Goal: Task Accomplishment & Management: Use online tool/utility

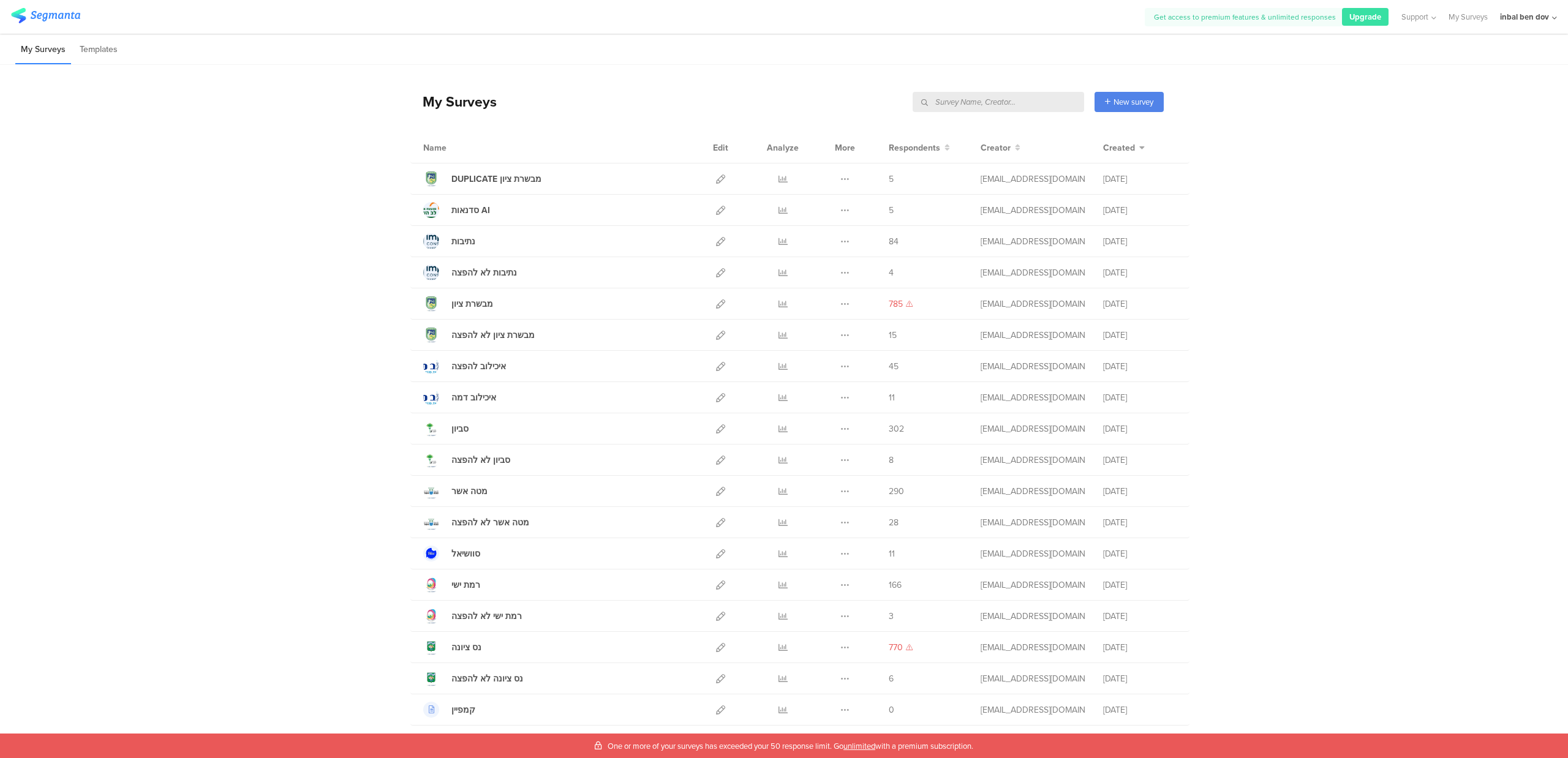
click at [870, 743] on span "unlimited" at bounding box center [859, 746] width 31 height 12
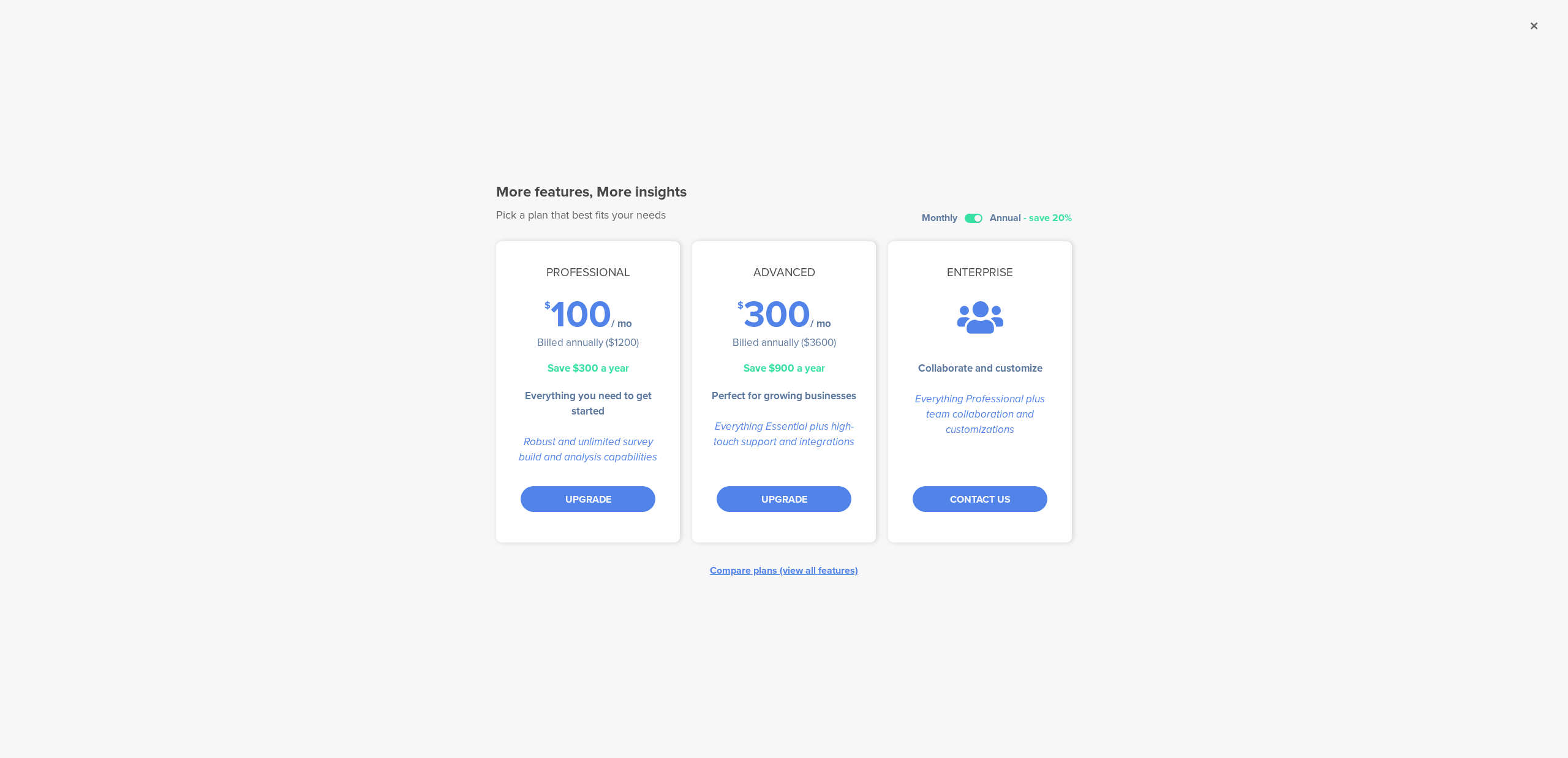
click at [807, 568] on div "Compare plans (view all features)" at bounding box center [784, 570] width 148 height 14
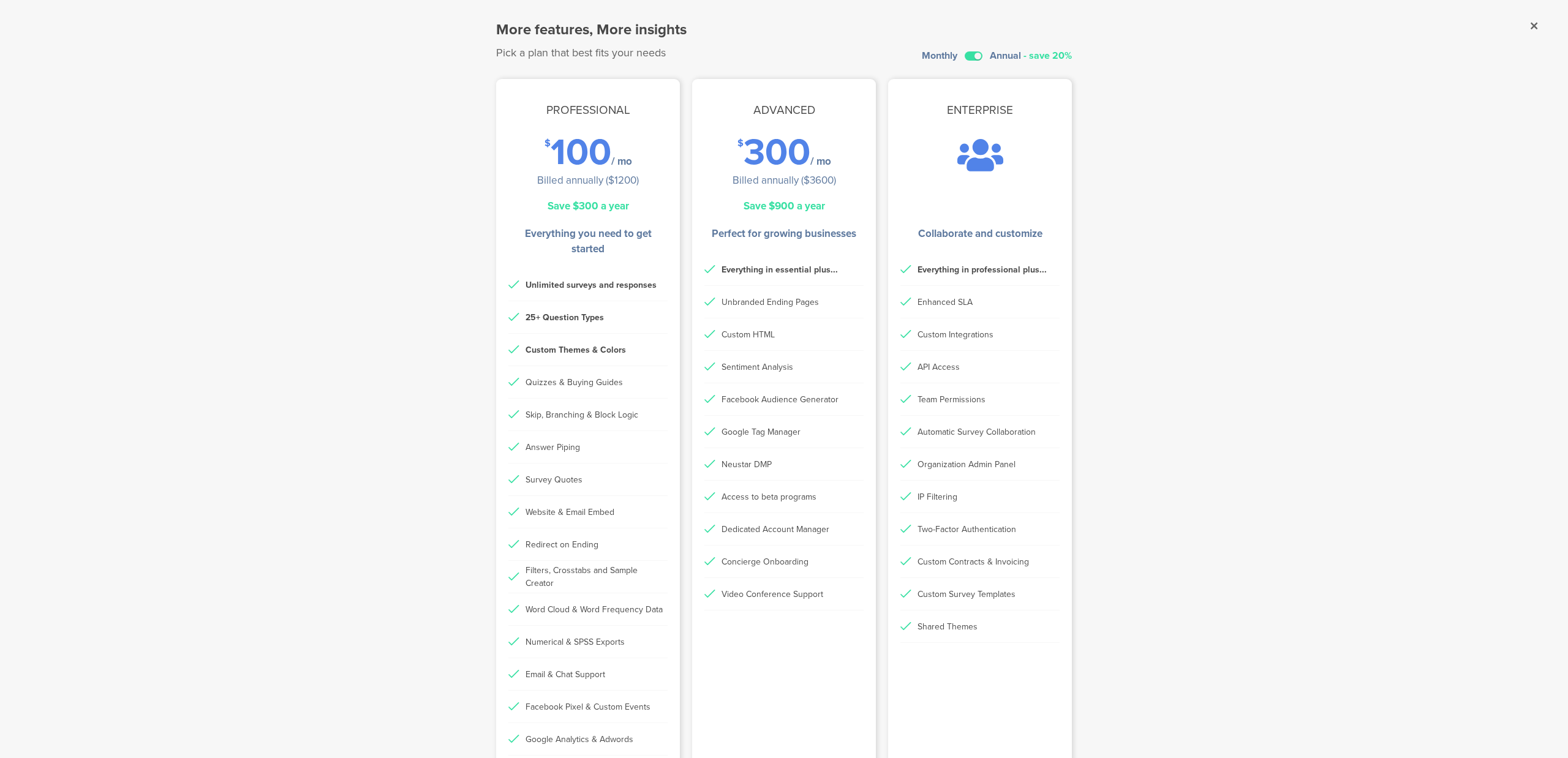
click at [964, 51] on div at bounding box center [973, 55] width 18 height 9
click at [982, 54] on div "Monthly Annual - save 20%" at bounding box center [997, 56] width 150 height 10
click at [976, 54] on label at bounding box center [973, 55] width 18 height 9
click at [0, 0] on input "checkbox" at bounding box center [0, 0] width 0 height 0
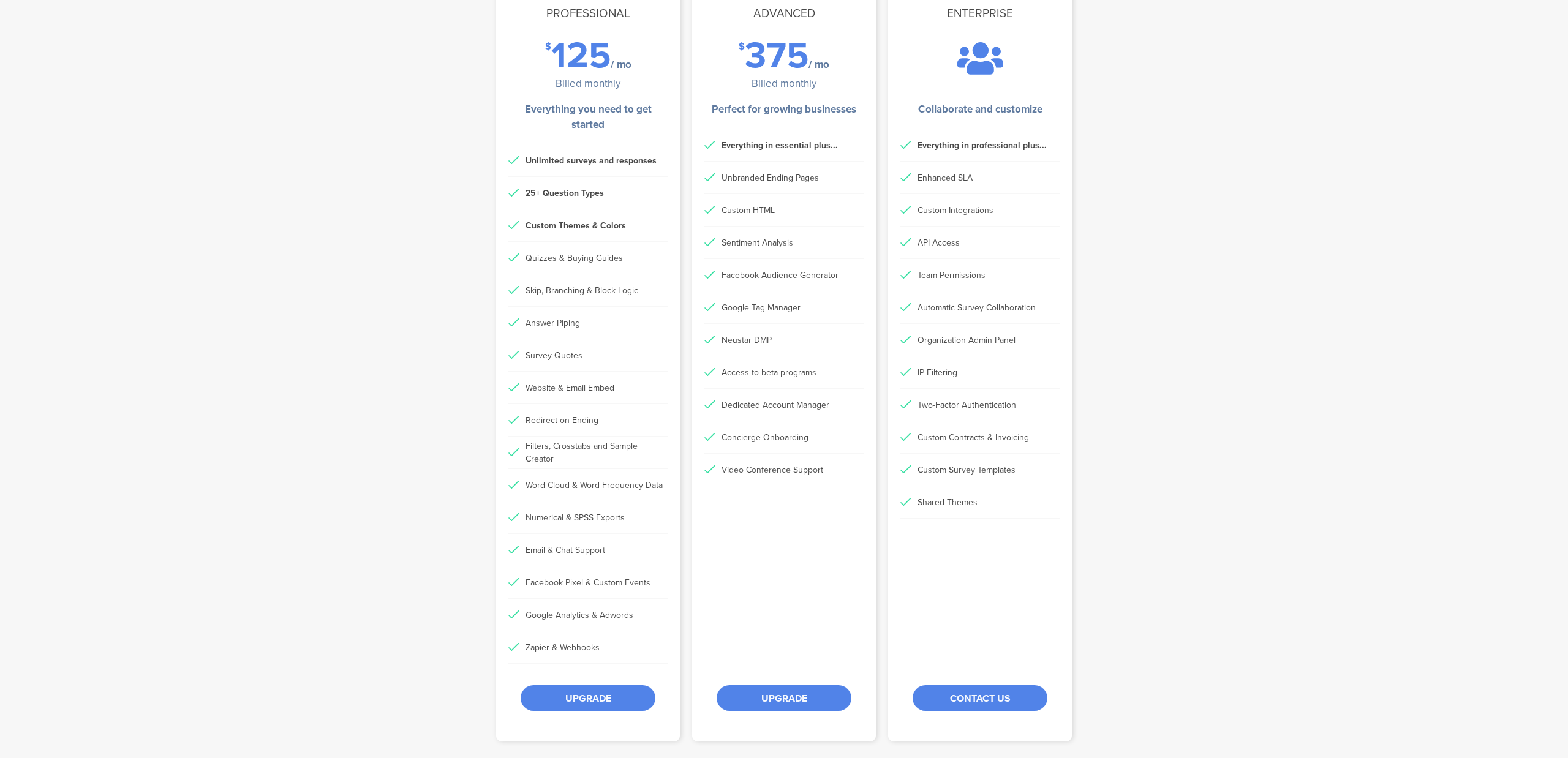
scroll to position [100, 0]
click at [615, 705] on div "UPGRADE" at bounding box center [588, 696] width 135 height 26
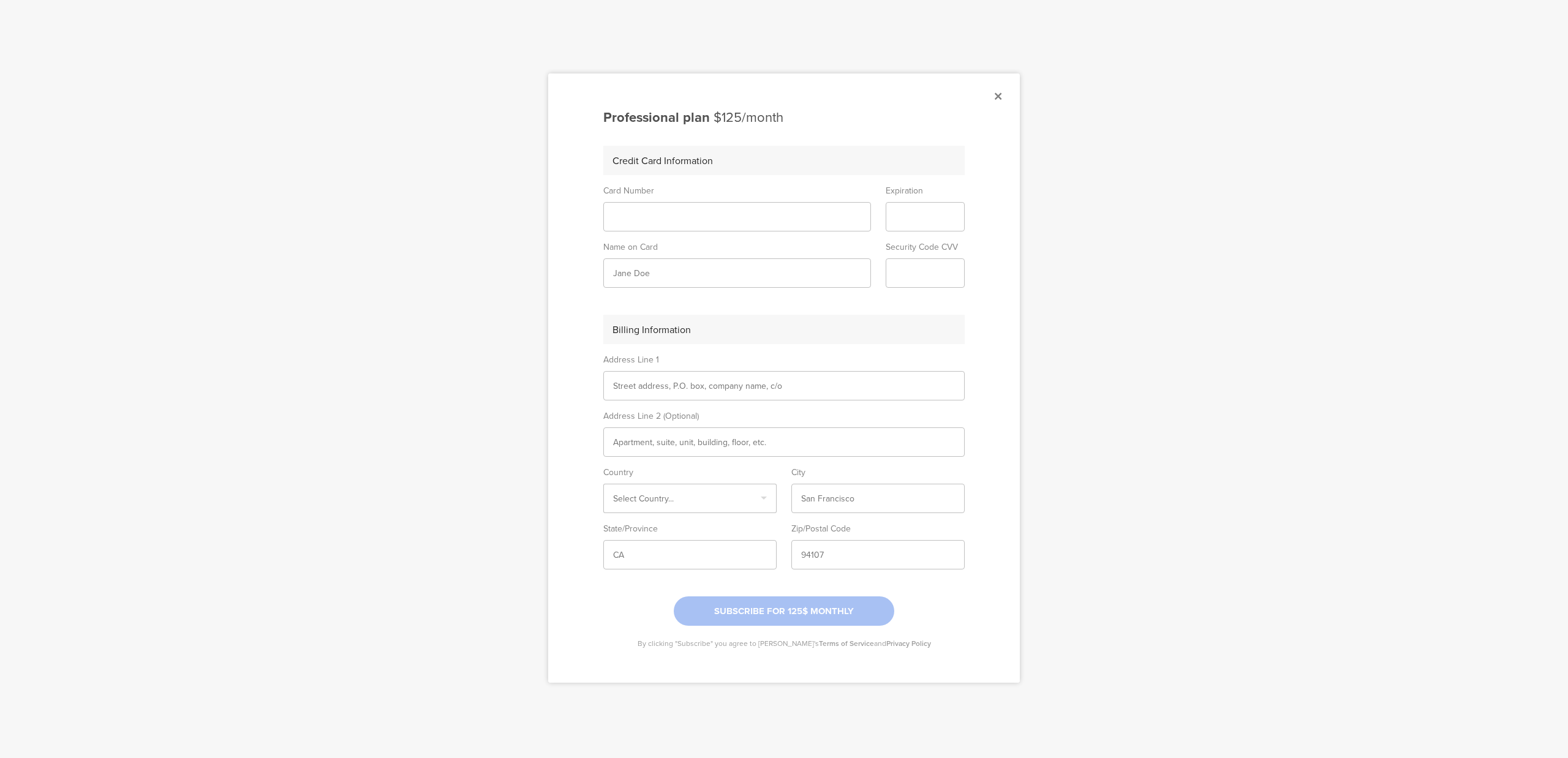
click at [668, 221] on iframe at bounding box center [737, 217] width 248 height 11
click at [691, 273] on input "text" at bounding box center [737, 273] width 248 height 13
type input "inbal ben dov"
click at [663, 384] on input "text" at bounding box center [784, 385] width 342 height 13
type input "מטמון כהן 9"
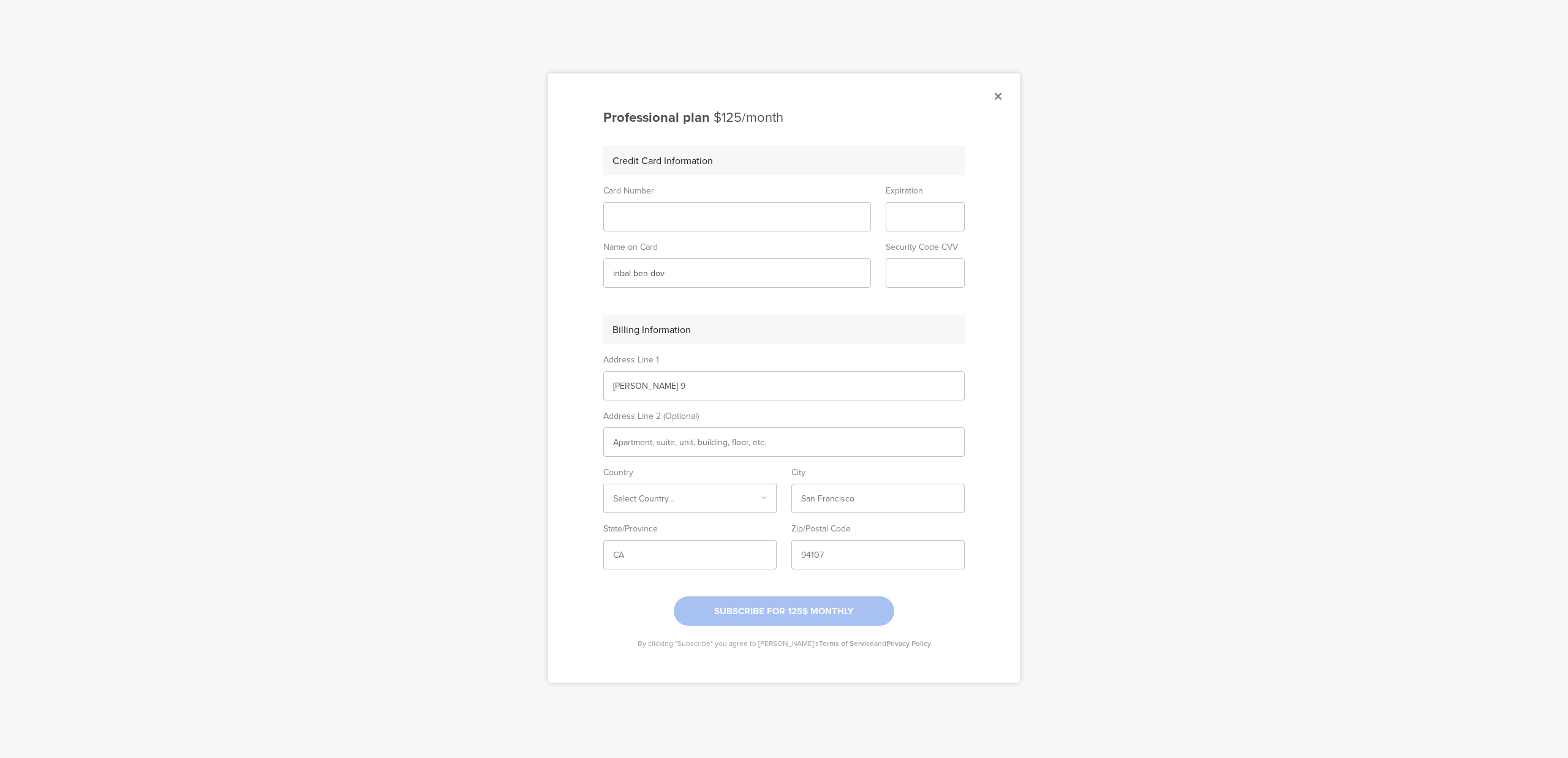
type input "6"
type input "ישראל"
type input "תל אביב"
type input "6209409"
click at [663, 488] on div "Select Country... ישראל" at bounding box center [690, 498] width 173 height 29
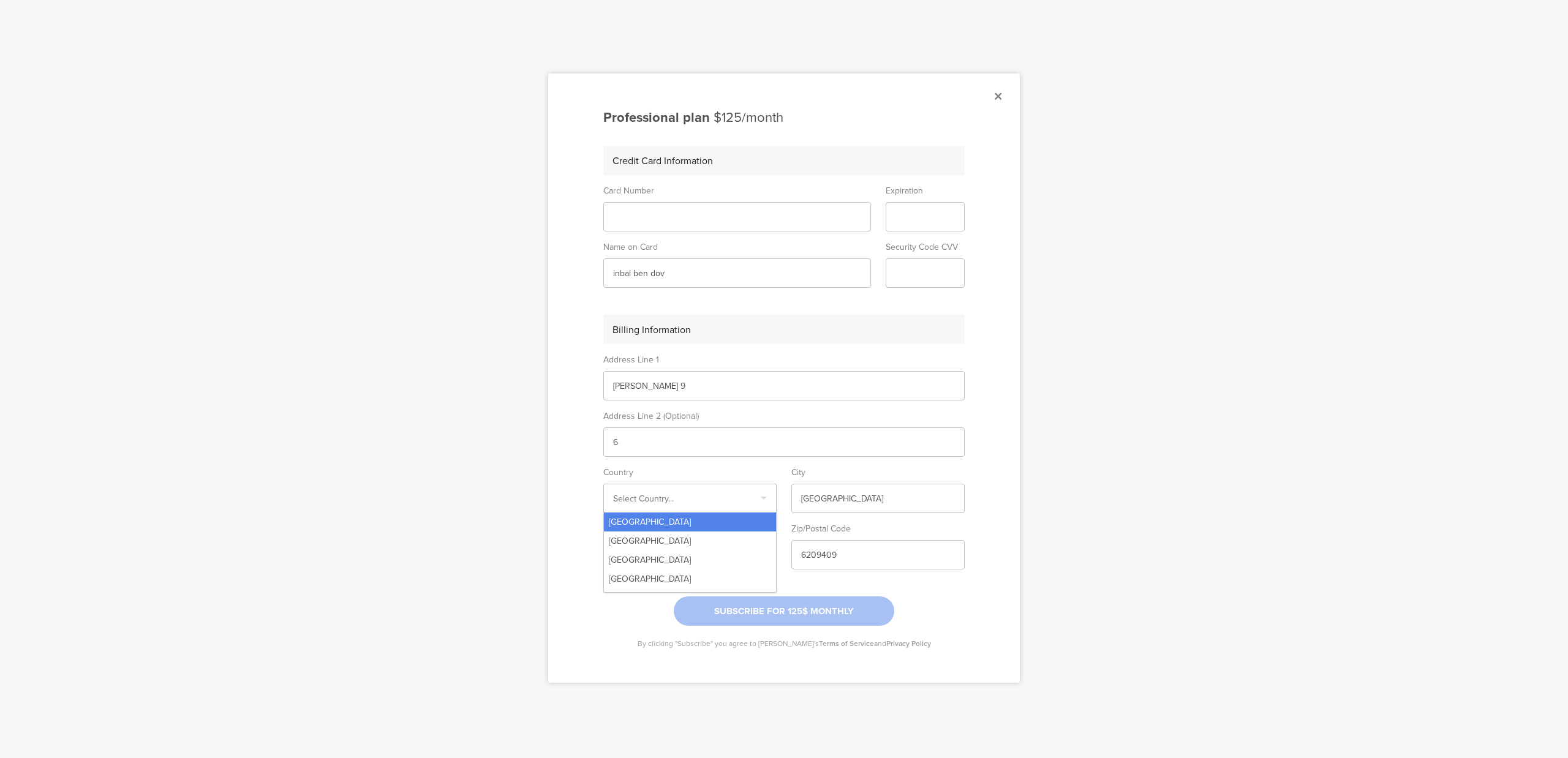
click at [652, 504] on div "Select Country..." at bounding box center [690, 498] width 173 height 29
click at [658, 491] on div "Select Country..." at bounding box center [690, 498] width 173 height 29
click at [630, 737] on div "Israel" at bounding box center [689, 746] width 172 height 19
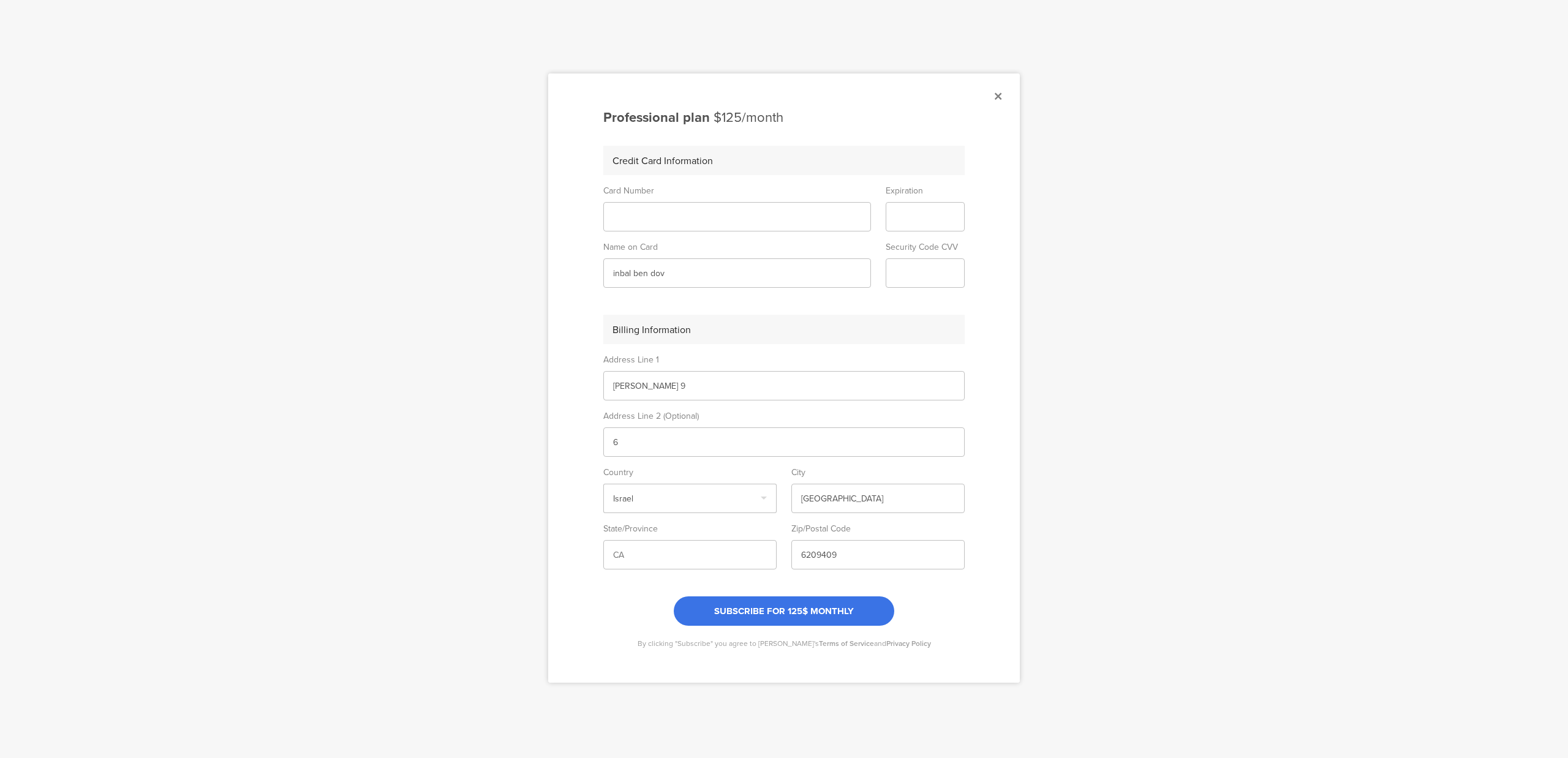
click at [800, 611] on span "SUBSCRIBE FOR 125$ MONTHLY" at bounding box center [784, 612] width 140 height 14
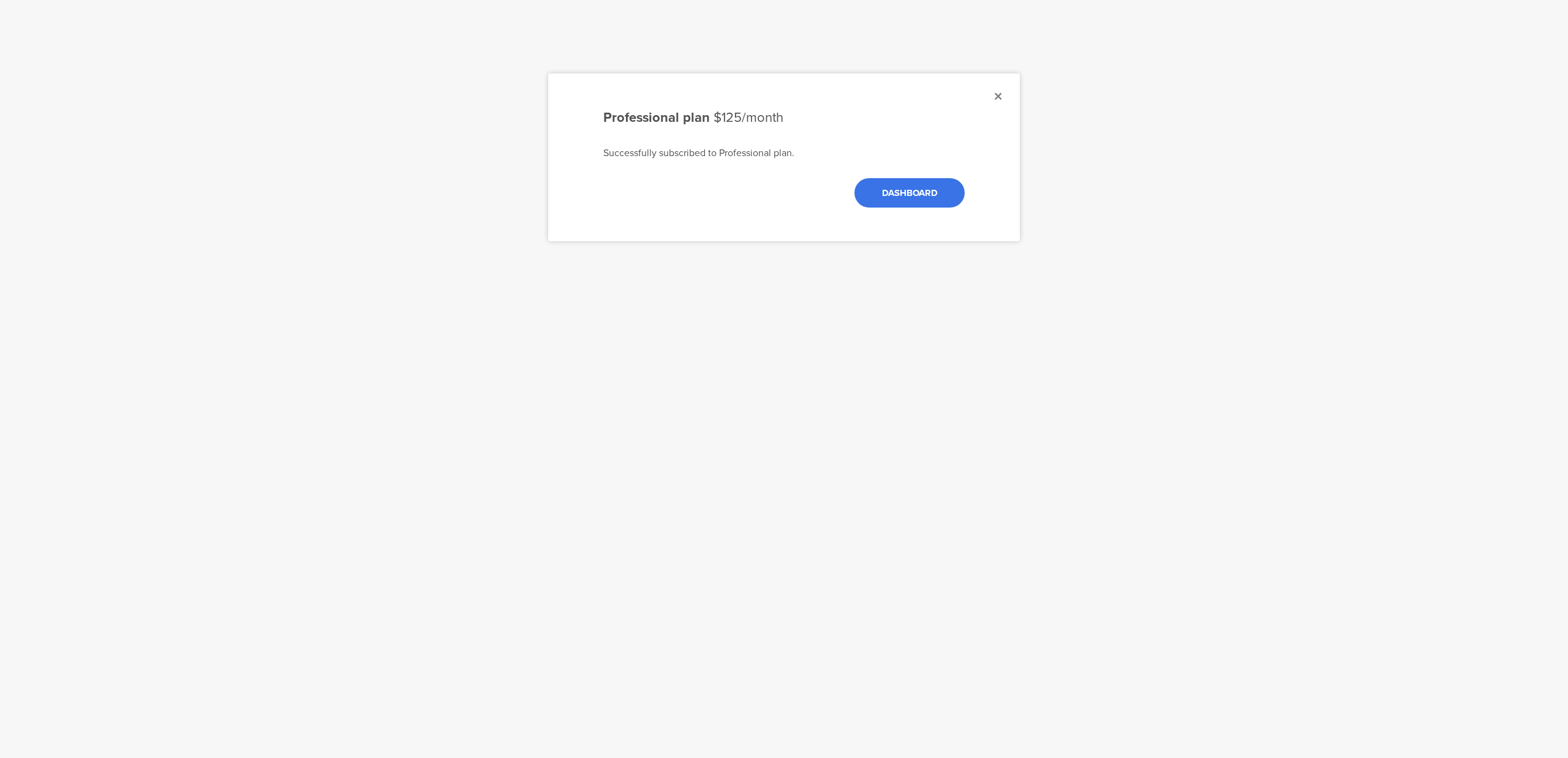
click at [935, 195] on link "DASHBOARD" at bounding box center [909, 193] width 110 height 29
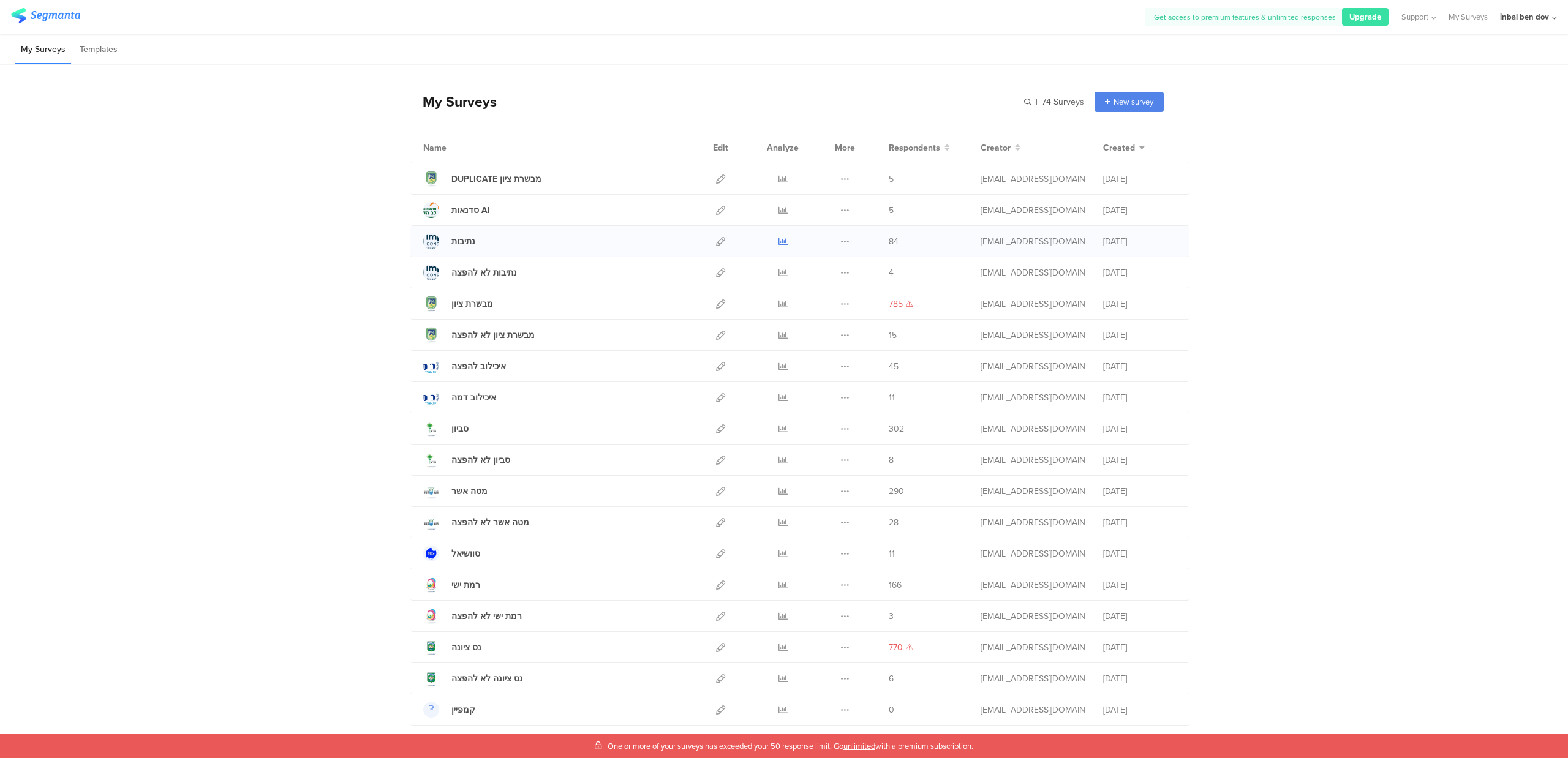
click at [779, 243] on icon at bounding box center [783, 241] width 9 height 9
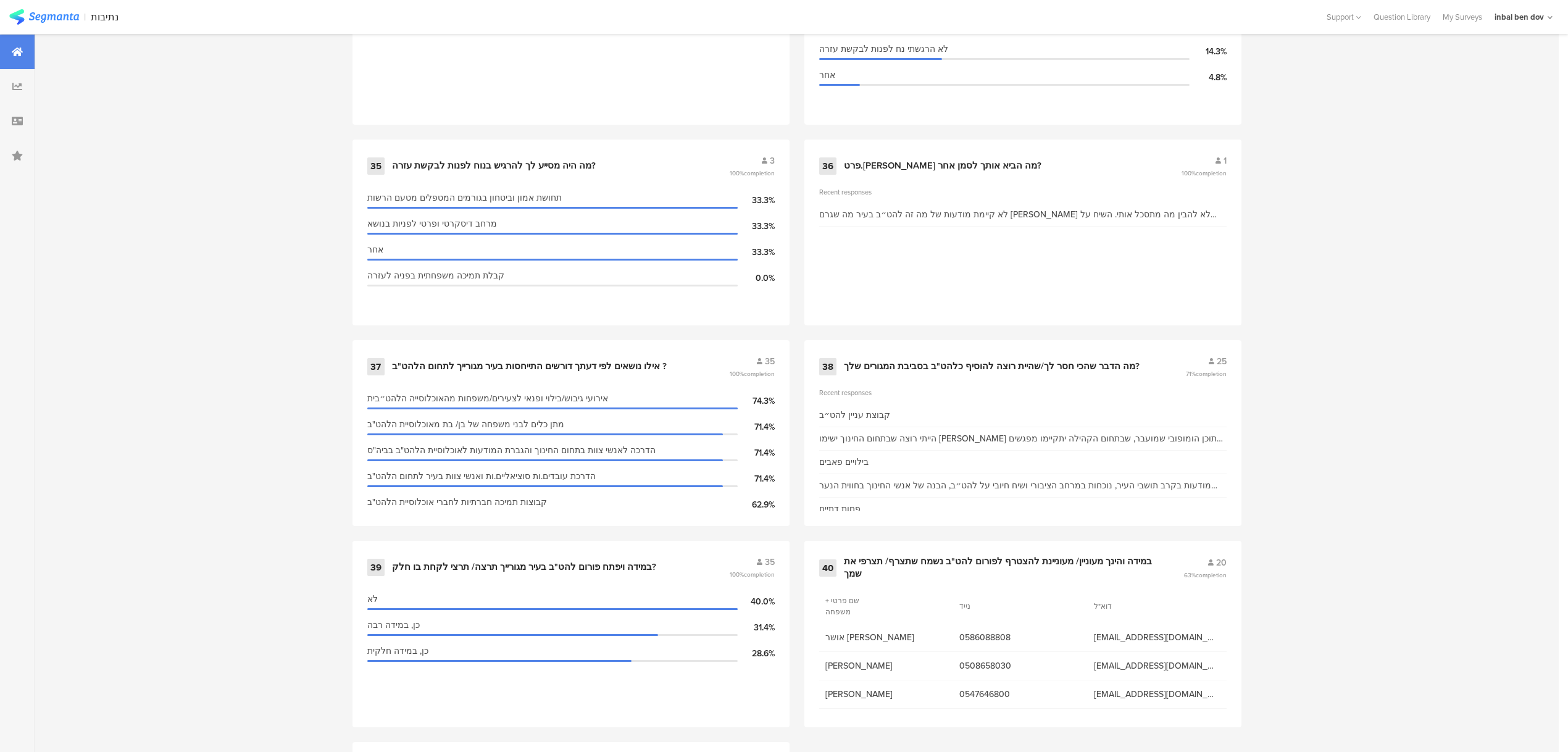
scroll to position [4052, 0]
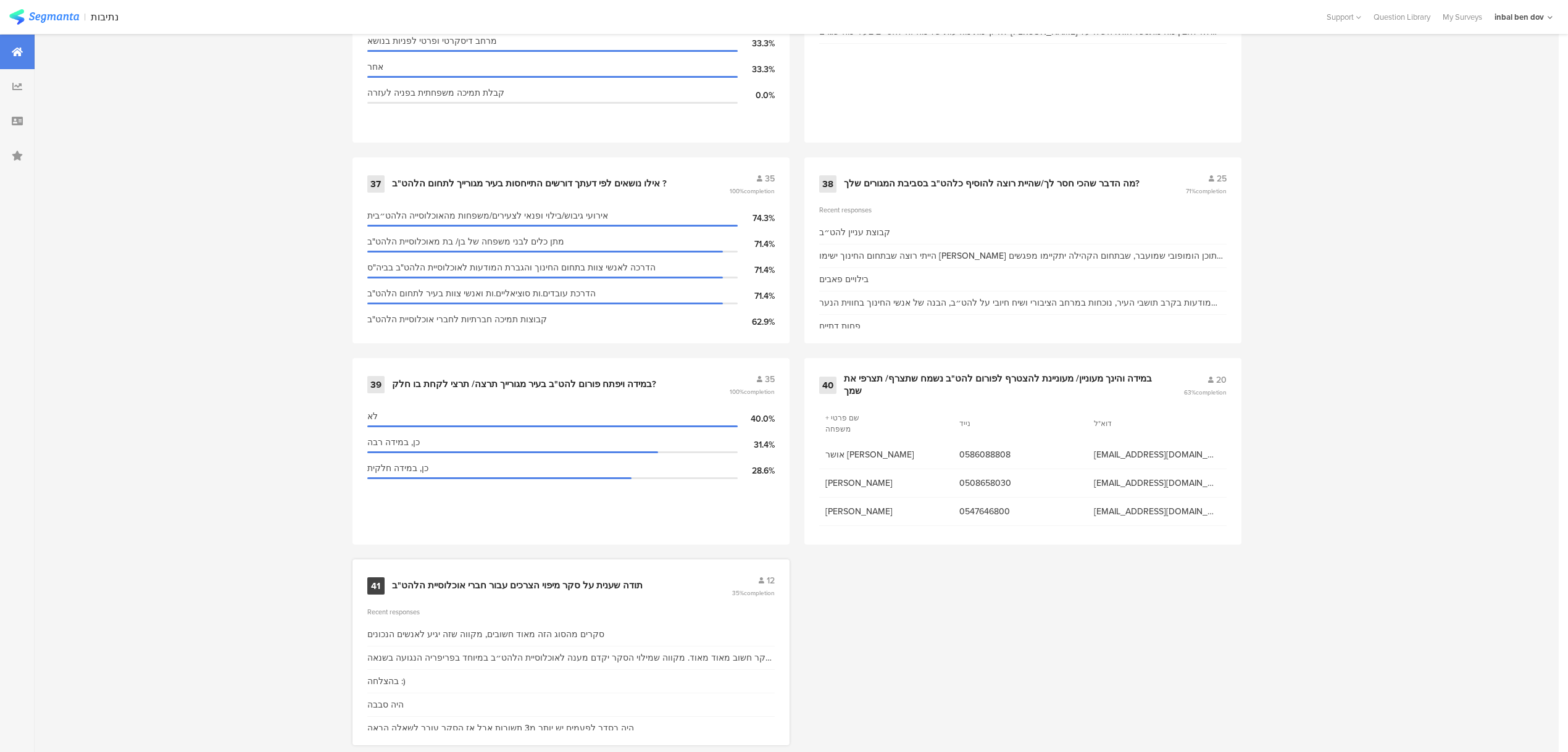
click at [697, 574] on div "41 תודה שענית על סקר מיפוי הצרכים עבור חברי אוכלוסיית הלהט"ב 12 35% completion" at bounding box center [571, 586] width 407 height 24
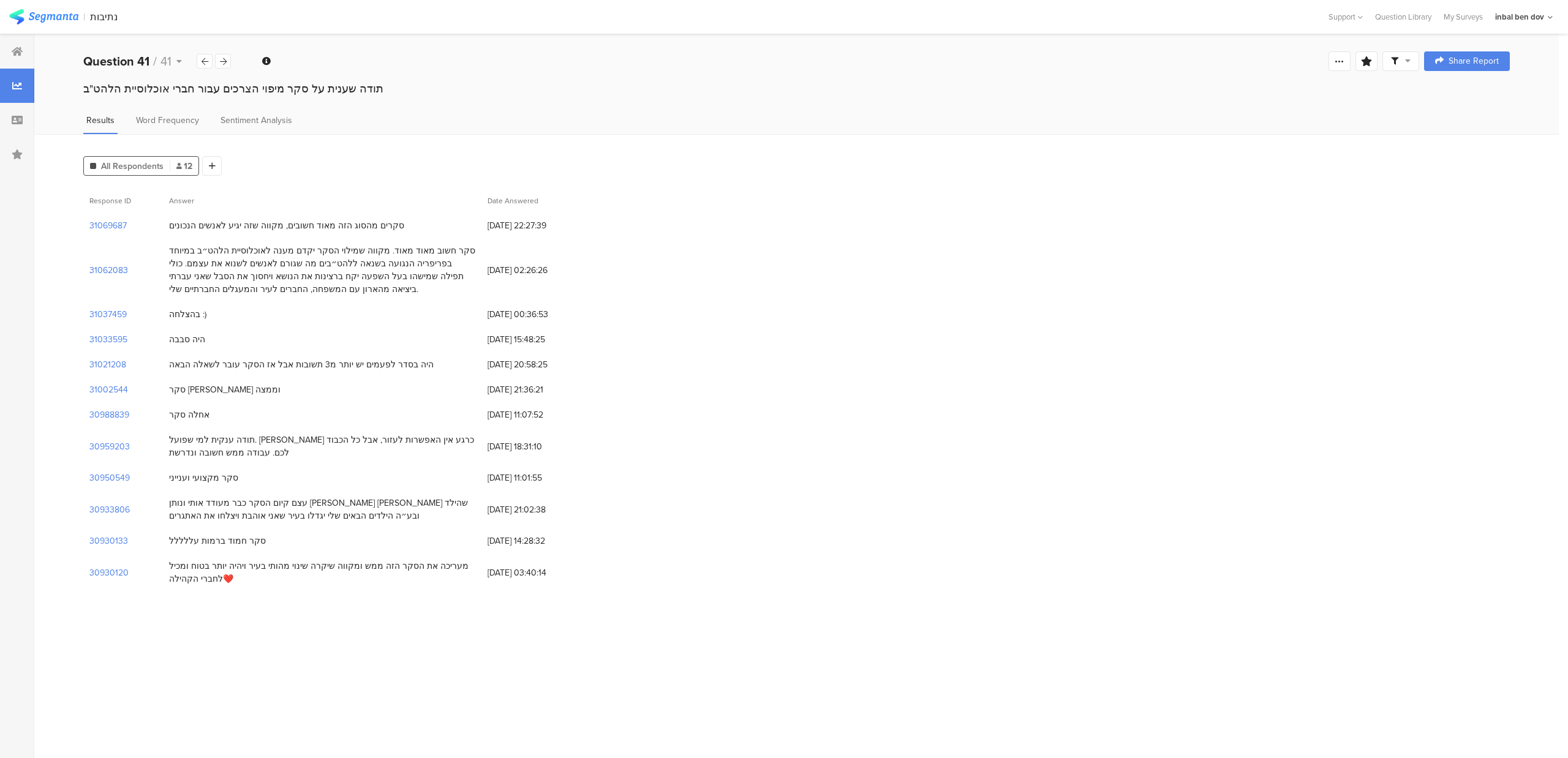
click at [29, 18] on img at bounding box center [43, 17] width 69 height 16
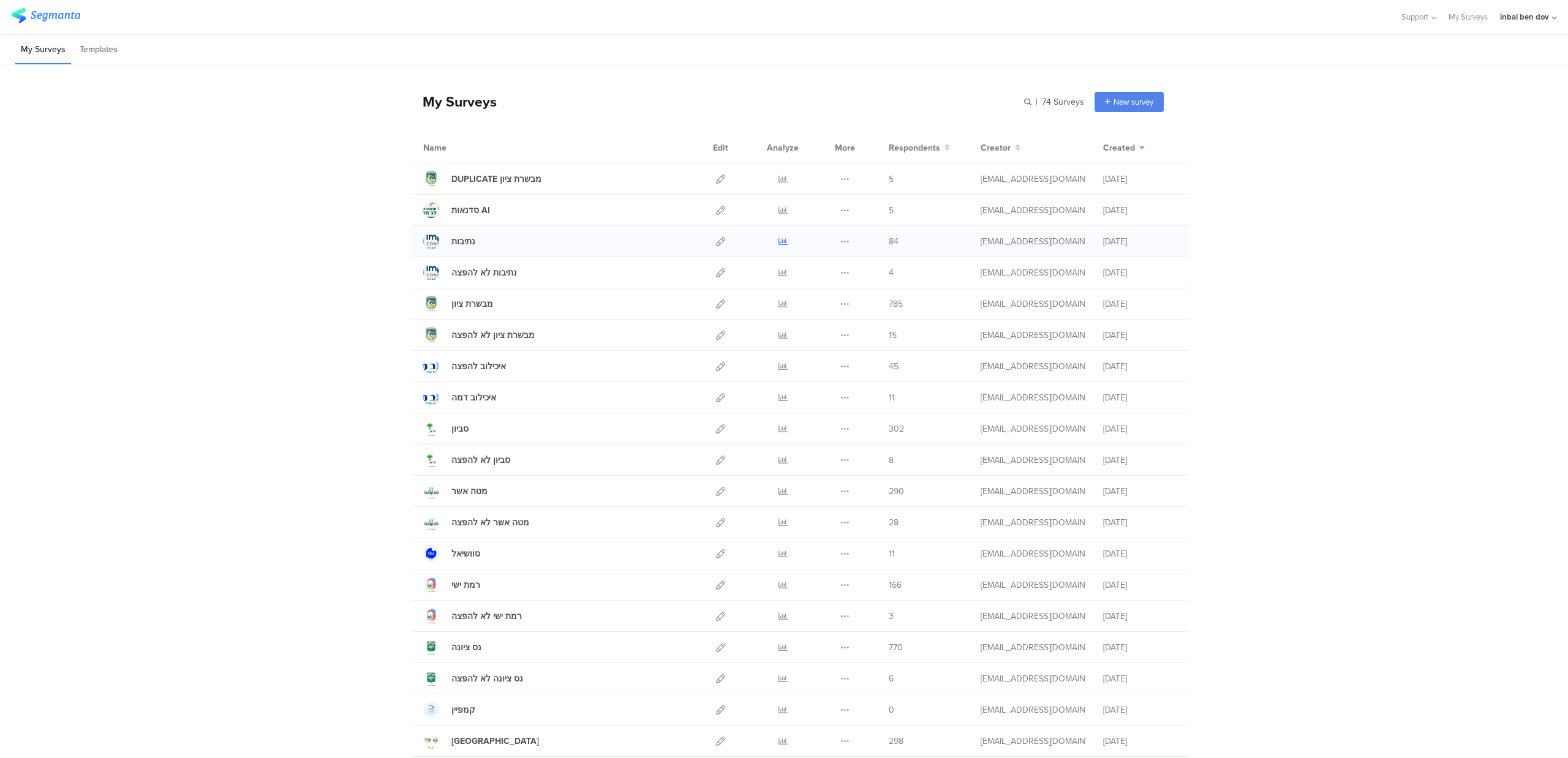
click at [779, 245] on icon at bounding box center [783, 241] width 9 height 9
click at [716, 241] on icon at bounding box center [720, 241] width 9 height 9
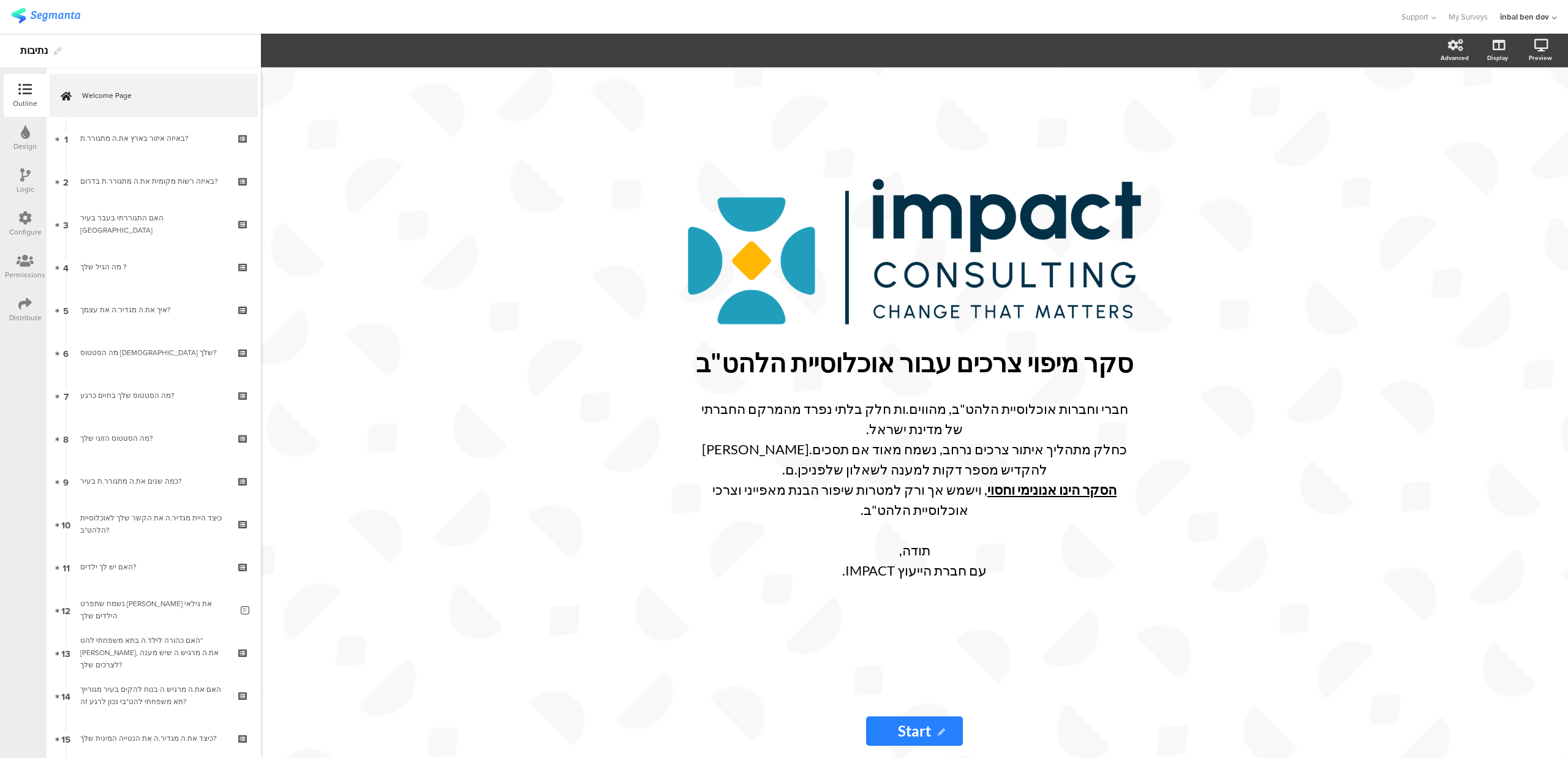
click at [29, 180] on icon at bounding box center [26, 175] width 11 height 14
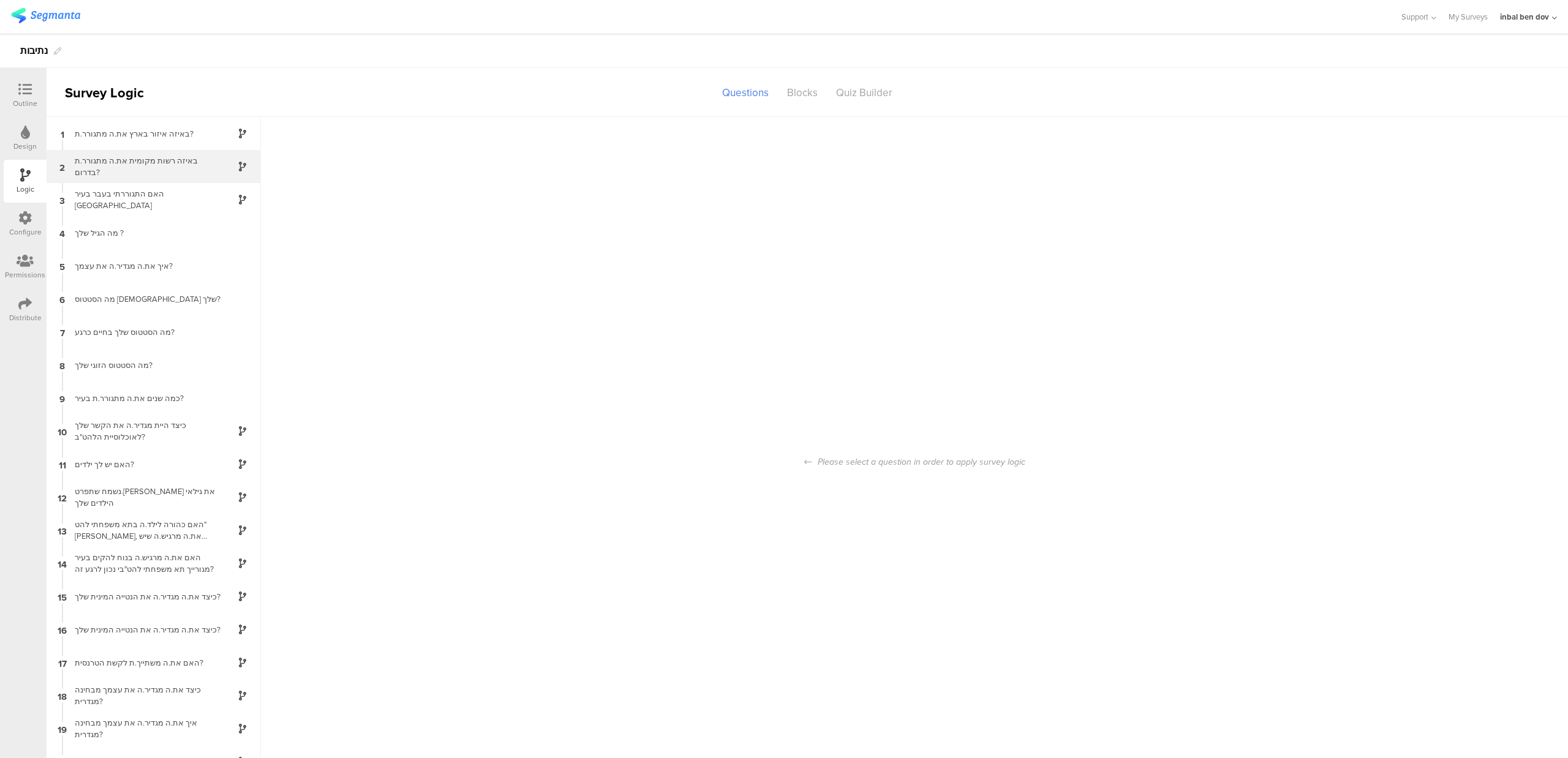
click at [106, 170] on div "באיזה רשות מקומית את.ה מתגורר.ת בדרום?" at bounding box center [145, 167] width 153 height 24
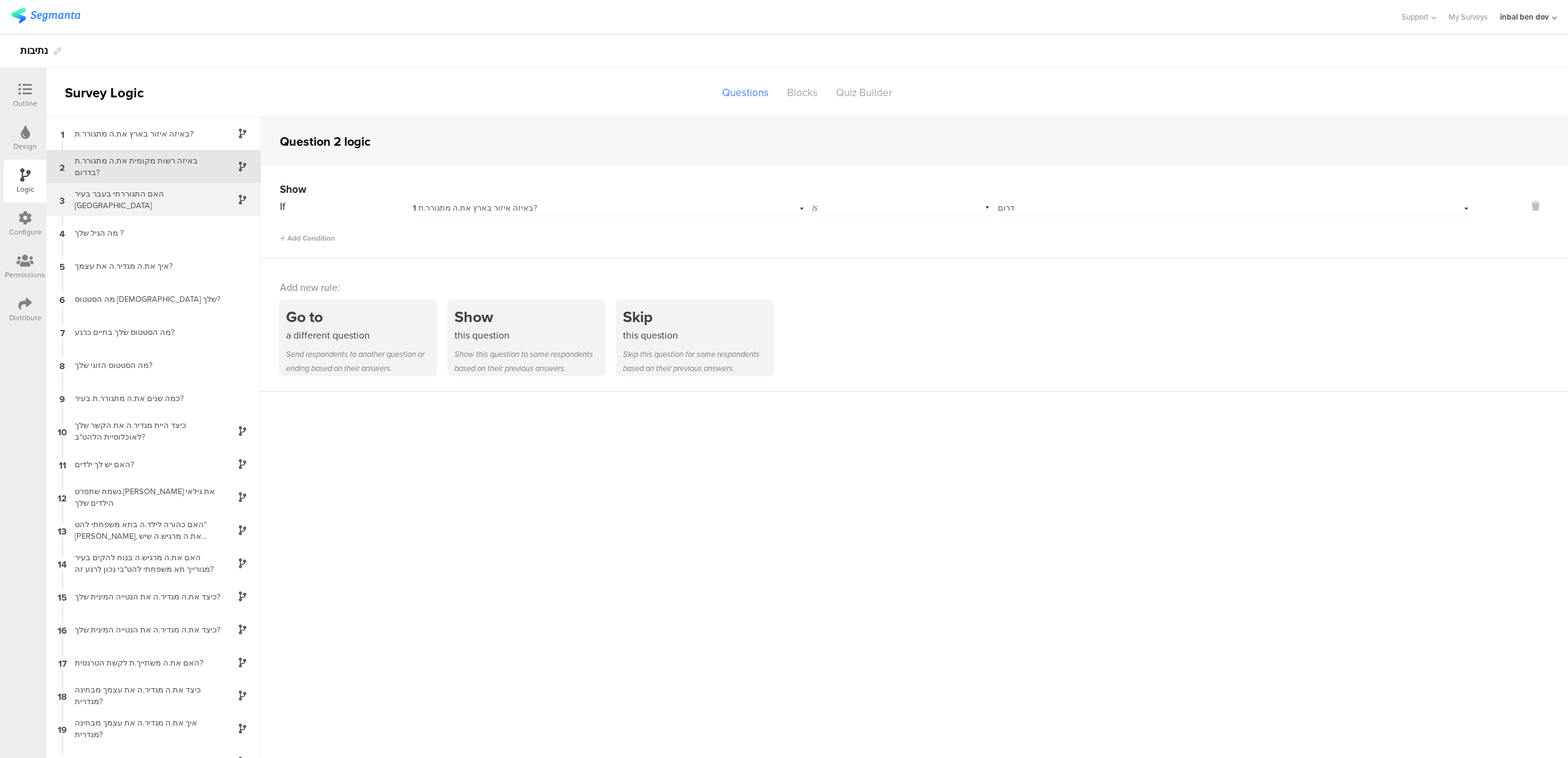
click at [123, 204] on div "האם התגוררתי בעבר בעיר [GEOGRAPHIC_DATA]" at bounding box center [145, 200] width 153 height 24
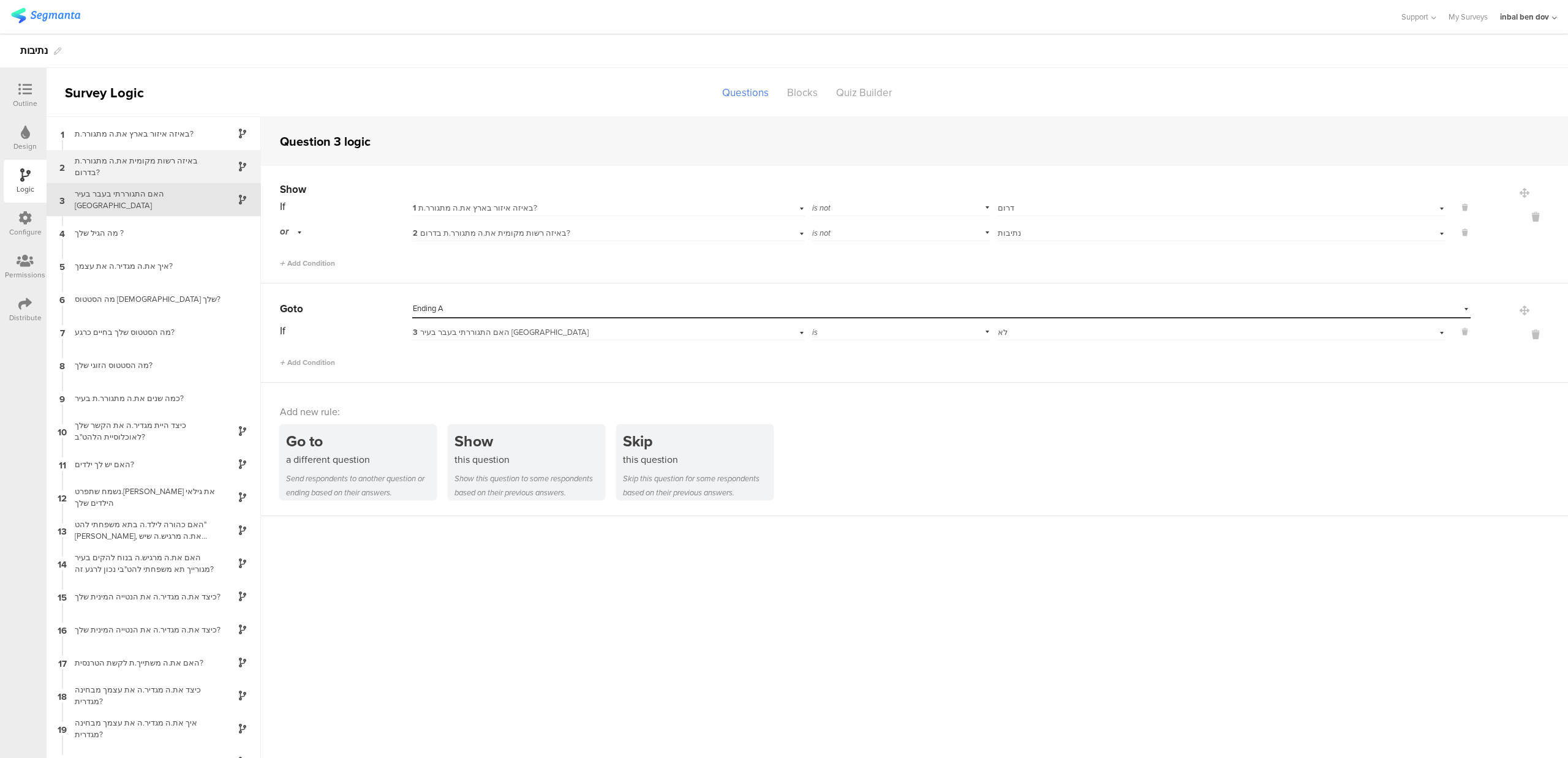
click at [162, 171] on div "באיזה רשות מקומית את.ה מתגורר.ת בדרום?" at bounding box center [145, 167] width 153 height 24
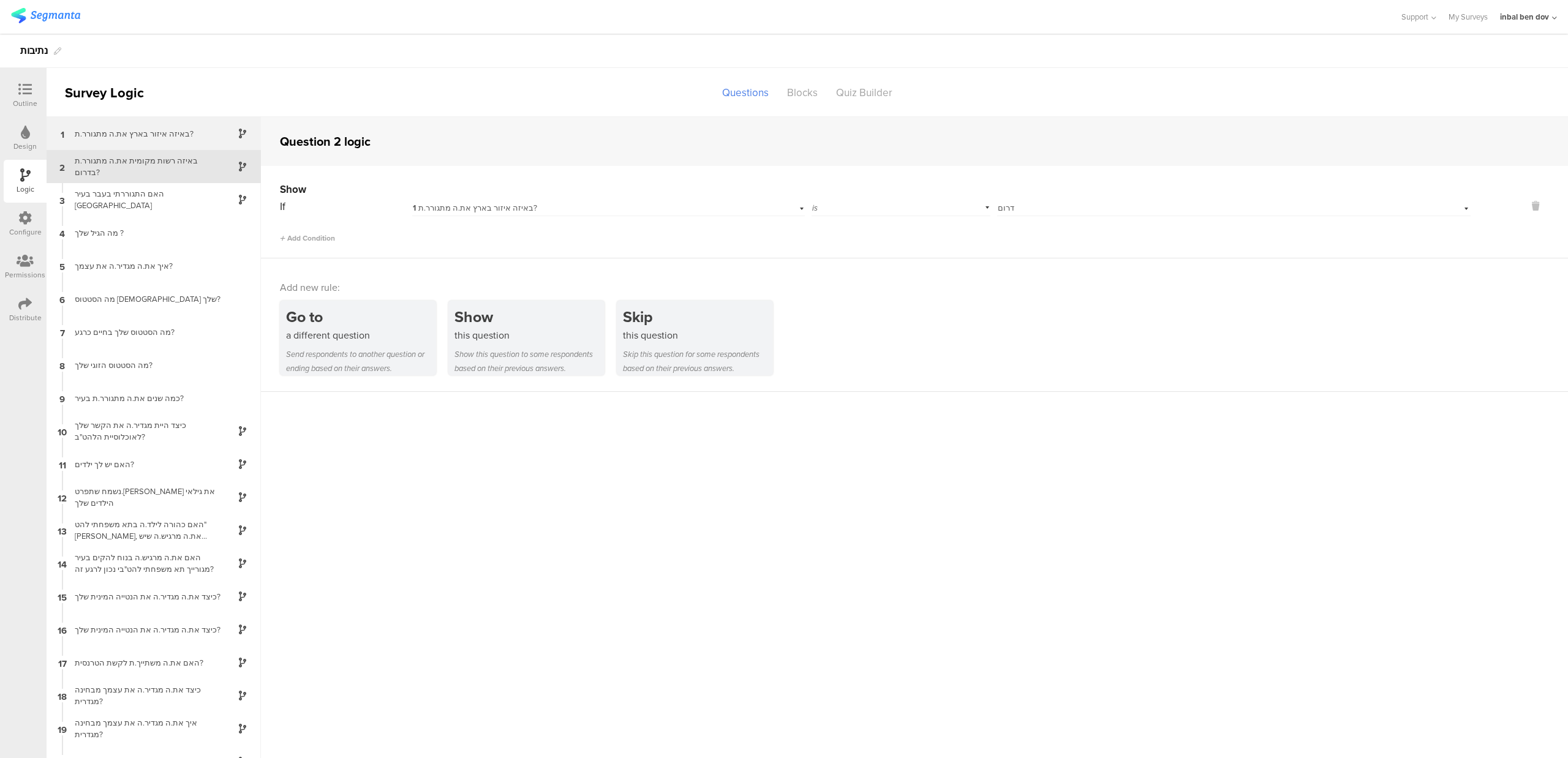
click at [133, 138] on div "באיזה איזור בארץ את.ה מתגורר.ת?" at bounding box center [145, 134] width 153 height 12
